Goal: Information Seeking & Learning: Learn about a topic

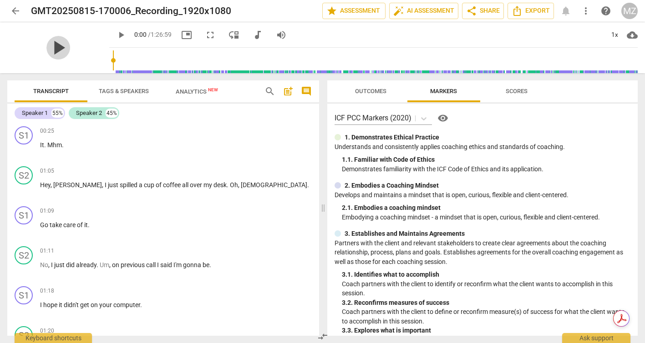
click at [51, 47] on span "play_arrow" at bounding box center [58, 48] width 24 height 24
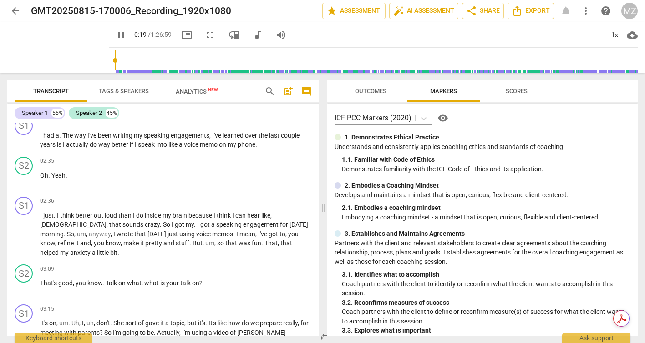
scroll to position [505, 0]
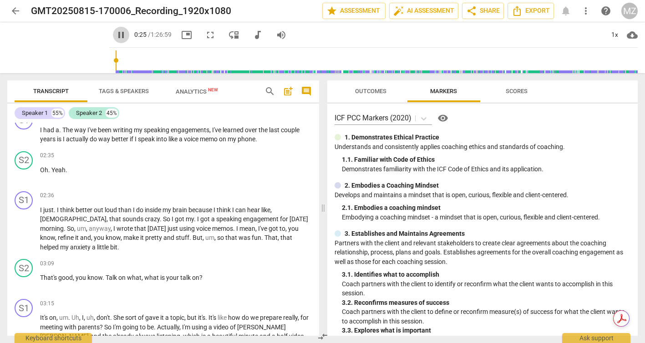
click at [116, 32] on span "pause" at bounding box center [121, 35] width 11 height 11
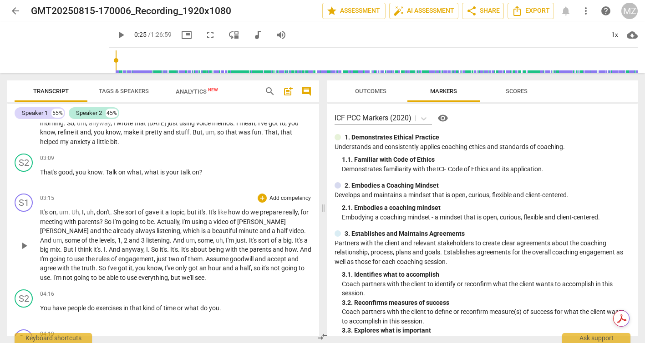
scroll to position [612, 0]
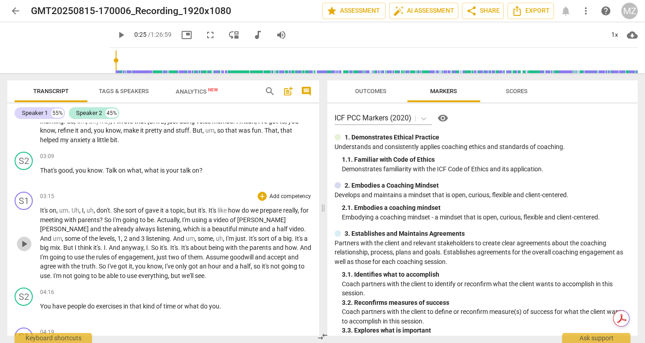
click at [25, 239] on span "play_arrow" at bounding box center [24, 244] width 11 height 11
click at [25, 239] on span "pause" at bounding box center [24, 244] width 11 height 11
type input "207"
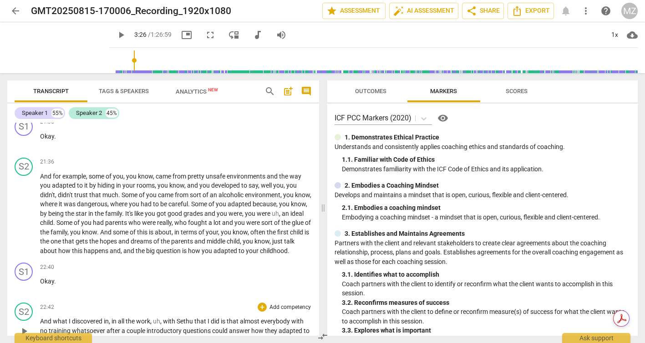
scroll to position [4136, 0]
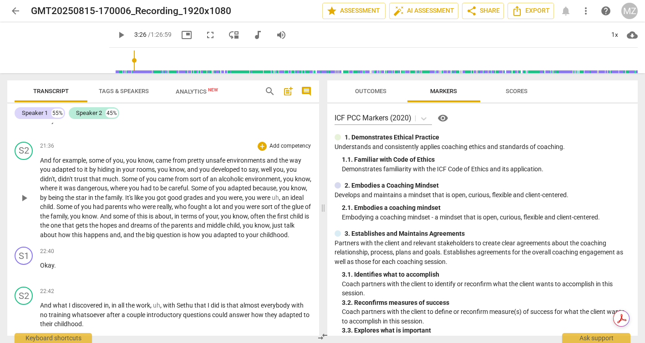
drag, startPoint x: 125, startPoint y: 229, endPoint x: 118, endPoint y: 230, distance: 7.3
click at [118, 230] on div "S1 play_arrow pause 00:25 + Add competency keyboard_arrow_right It . Mhm . S2 p…" at bounding box center [163, 229] width 312 height 213
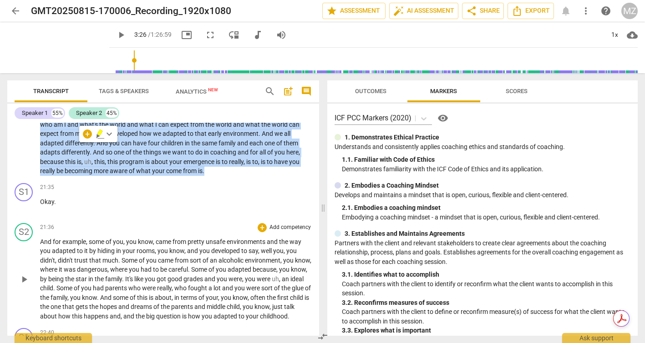
scroll to position [4052, 0]
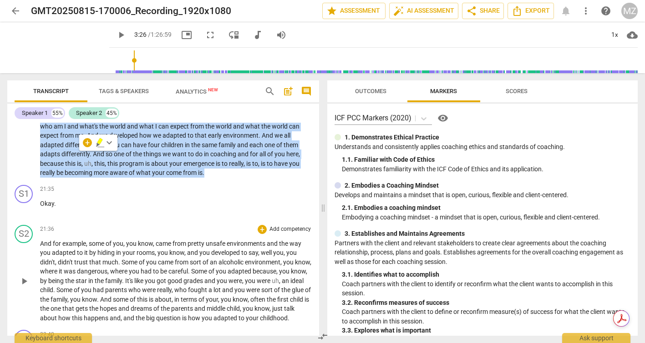
copy p "the whole idea of emergence is based on sort of um , what we'd call the , the e…"
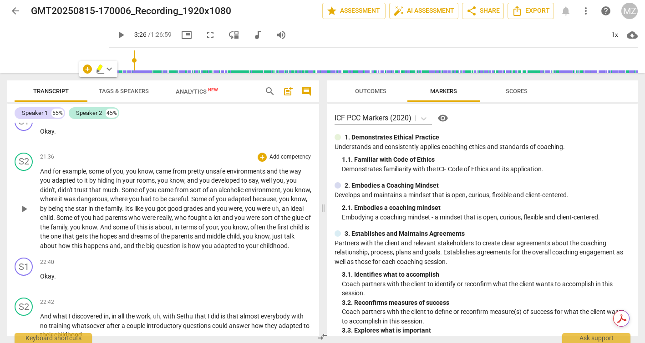
scroll to position [4124, 0]
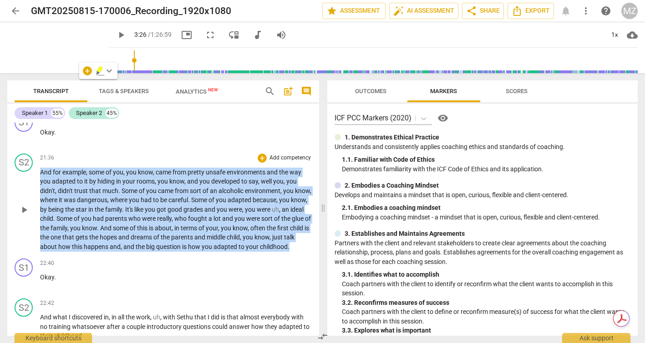
drag, startPoint x: 41, startPoint y: 152, endPoint x: 86, endPoint y: 237, distance: 95.6
click at [86, 237] on p "And for example , some of you , you know , came from pretty unsafe environments…" at bounding box center [176, 210] width 272 height 84
copy p "And for example , some of you , you know , came from pretty unsafe environments…"
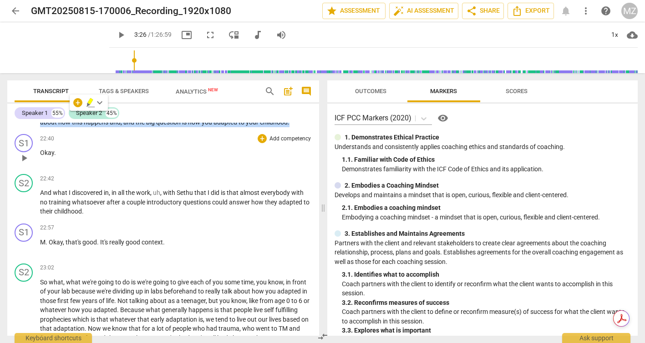
scroll to position [4256, 0]
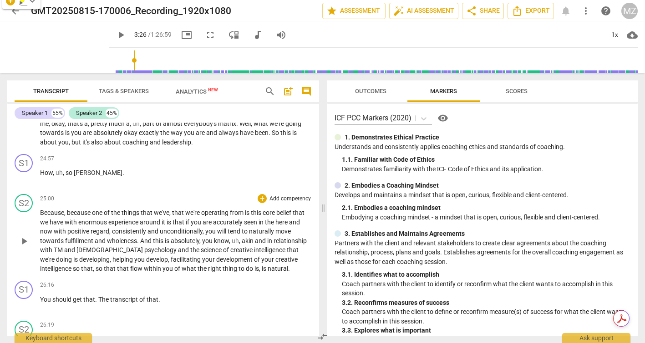
drag, startPoint x: 40, startPoint y: 175, endPoint x: 121, endPoint y: 123, distance: 96.3
click at [121, 123] on div "S1 play_arrow pause 00:25 + Add competency keyboard_arrow_right It . Mhm . S2 p…" at bounding box center [163, 229] width 312 height 213
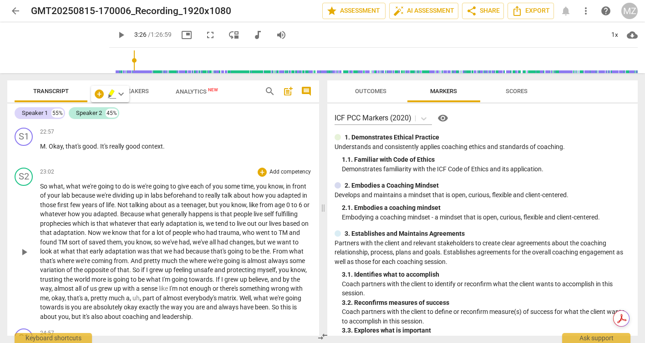
scroll to position [4345, 0]
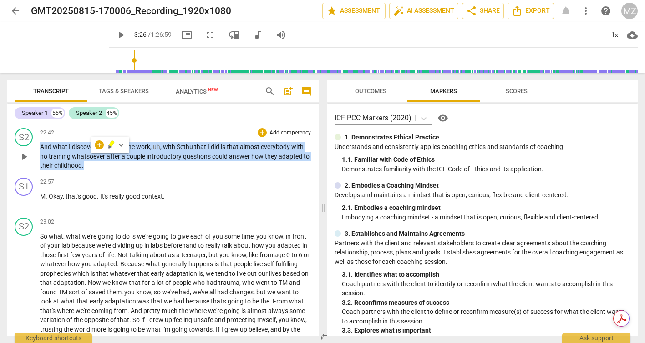
copy p "And what I discovered in , in all the work , uh , with [PERSON_NAME] that I did…"
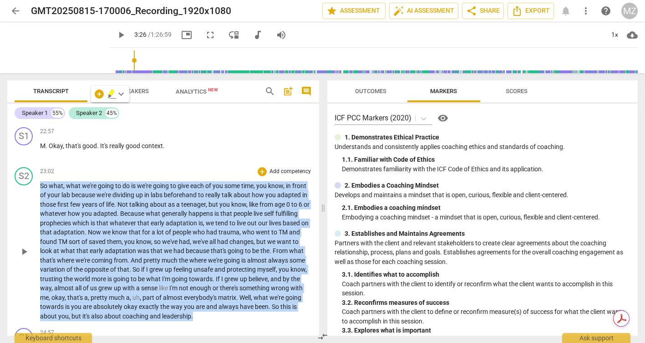
drag, startPoint x: 40, startPoint y: 176, endPoint x: 255, endPoint y: 304, distance: 249.9
click at [255, 304] on p "So what , what we're going to do is we're going to give each of you some time ,…" at bounding box center [176, 252] width 272 height 140
copy p "So what , what we're going to do is we're going to give each of you some time ,…"
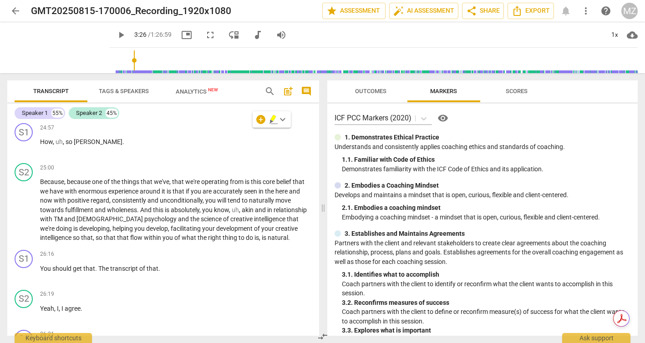
scroll to position [4492, 0]
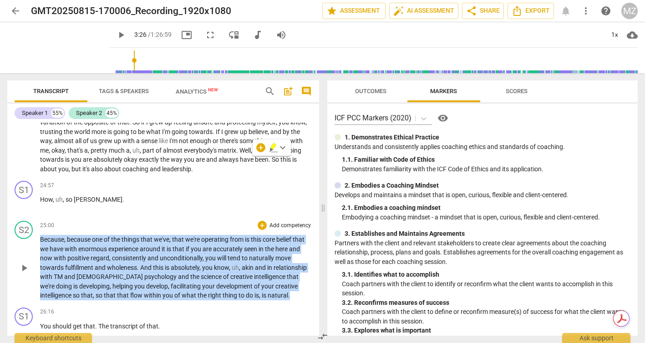
drag, startPoint x: 40, startPoint y: 231, endPoint x: 251, endPoint y: 289, distance: 218.9
click at [251, 289] on p "Because , because one of the things that we've , that we're operating from is t…" at bounding box center [176, 268] width 272 height 66
copy p "Because , because one of the things that we've , that we're operating from is t…"
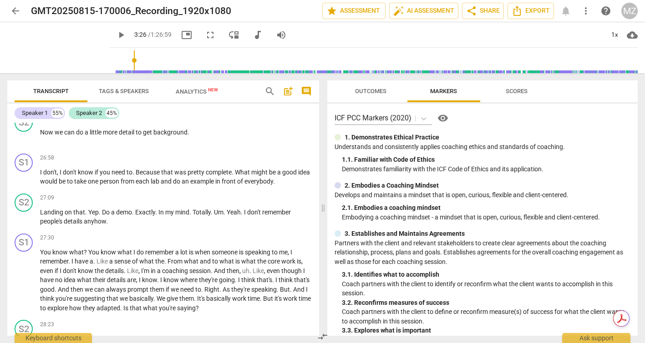
scroll to position [4968, 0]
click at [246, 10] on span "edit" at bounding box center [246, 10] width 11 height 11
drag, startPoint x: 234, startPoint y: 9, endPoint x: 29, endPoint y: 12, distance: 205.2
click at [29, 12] on div "arrow_back GMT20250815-170006_Recording_1920x1080 done clear star Assessment au…" at bounding box center [322, 10] width 630 height 17
type input "[PERSON_NAME] to [PERSON_NAME] on replacing lifestyle analysis with adaptation"
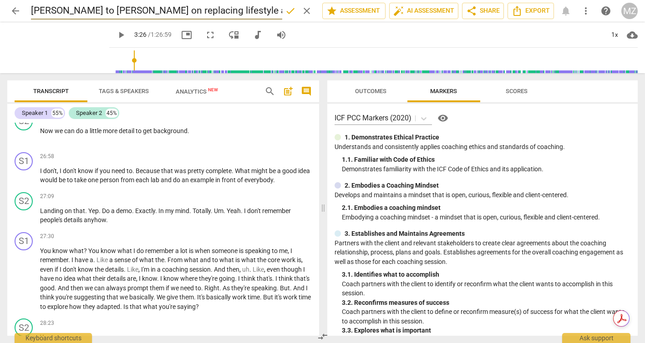
click at [287, 10] on span "done" at bounding box center [290, 10] width 11 height 11
